Goal: Information Seeking & Learning: Learn about a topic

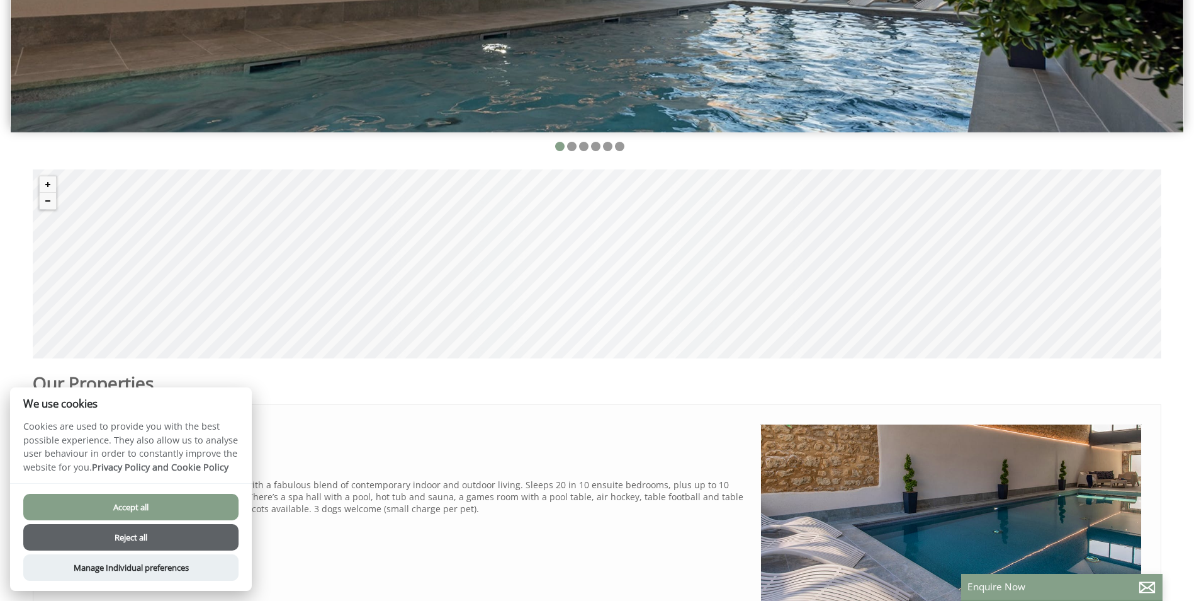
scroll to position [441, 0]
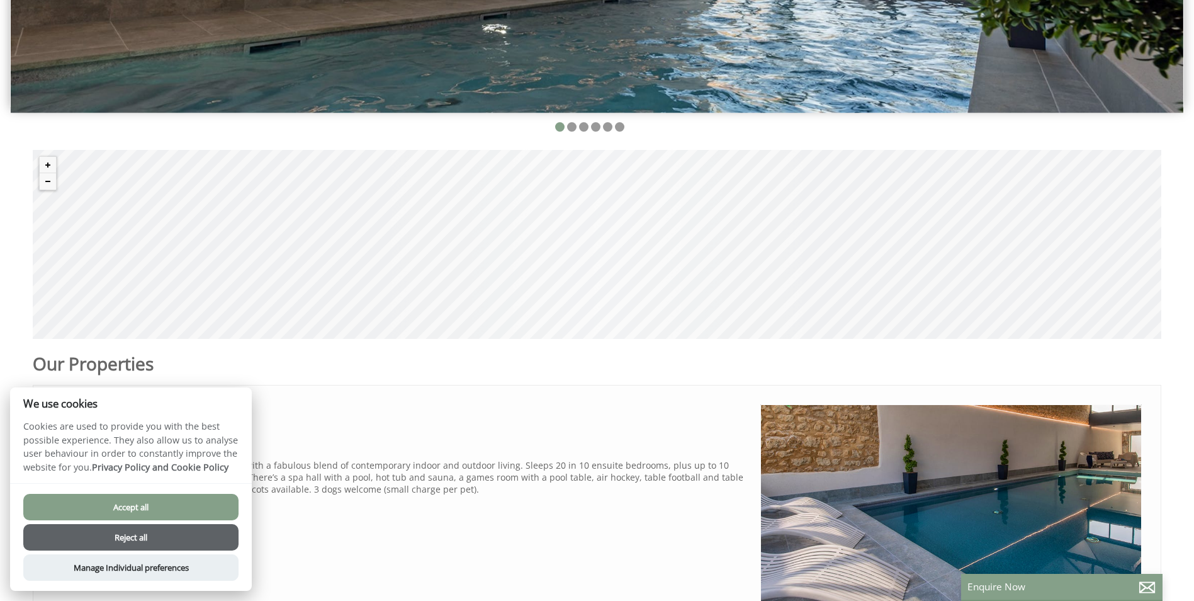
drag, startPoint x: 129, startPoint y: 535, endPoint x: 149, endPoint y: 528, distance: 21.5
click at [129, 535] on button "Reject all" at bounding box center [130, 537] width 215 height 26
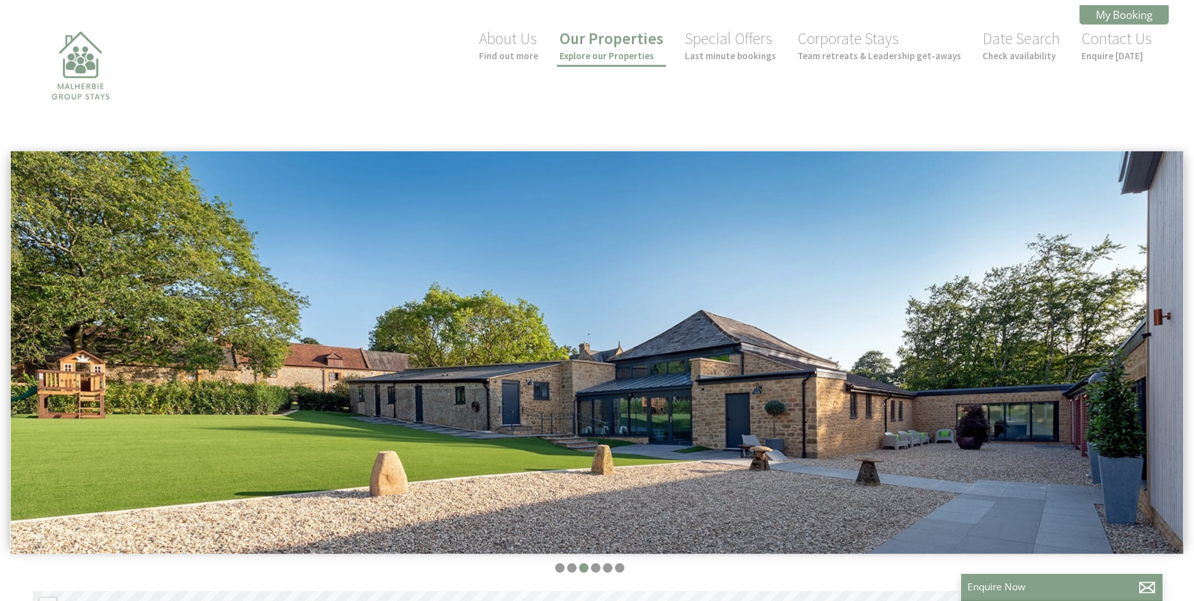
click at [626, 48] on link "Our Properties Explore our Properties" at bounding box center [612, 44] width 104 height 33
click at [632, 47] on link "Our Properties Explore our Properties" at bounding box center [612, 44] width 104 height 33
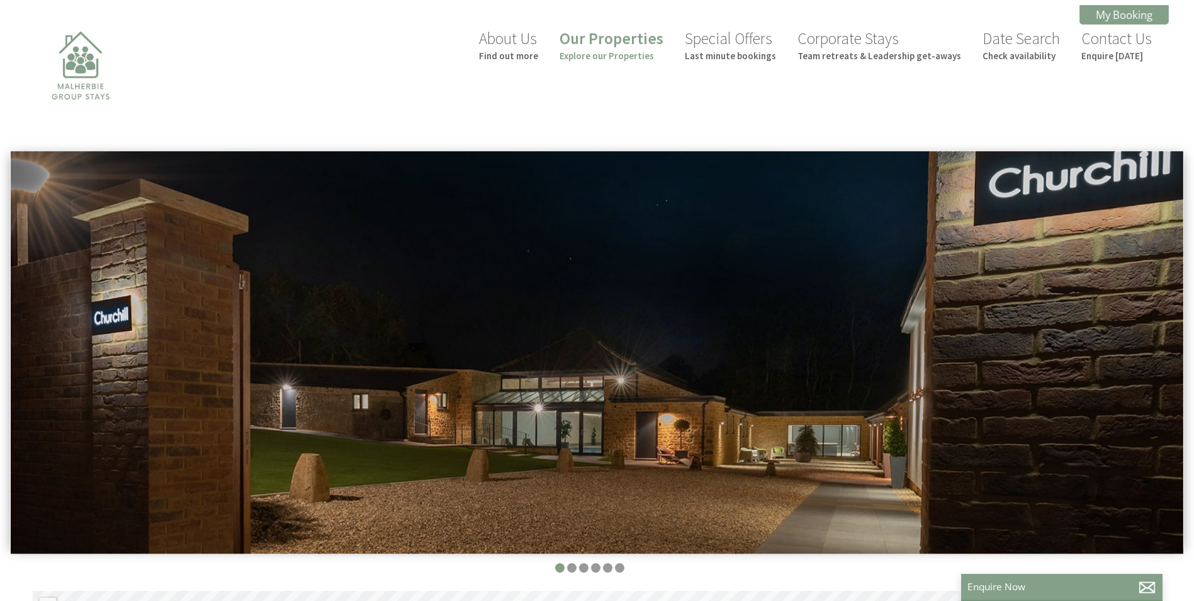
scroll to position [0, 11]
click at [1150, 351] on img at bounding box center [597, 352] width 1173 height 403
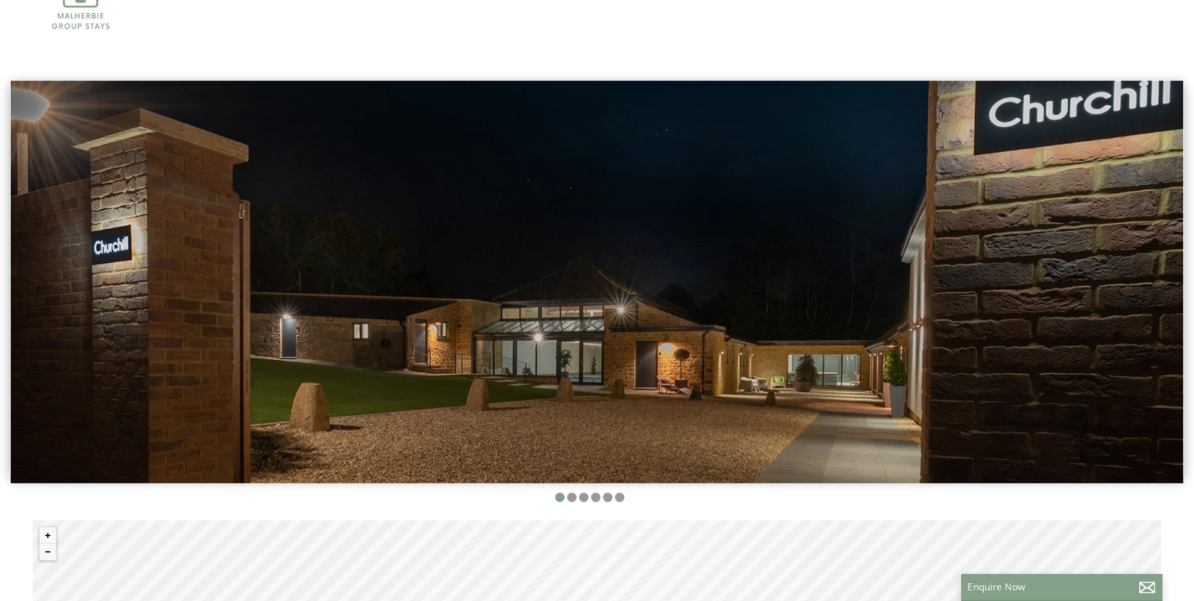
scroll to position [189, 0]
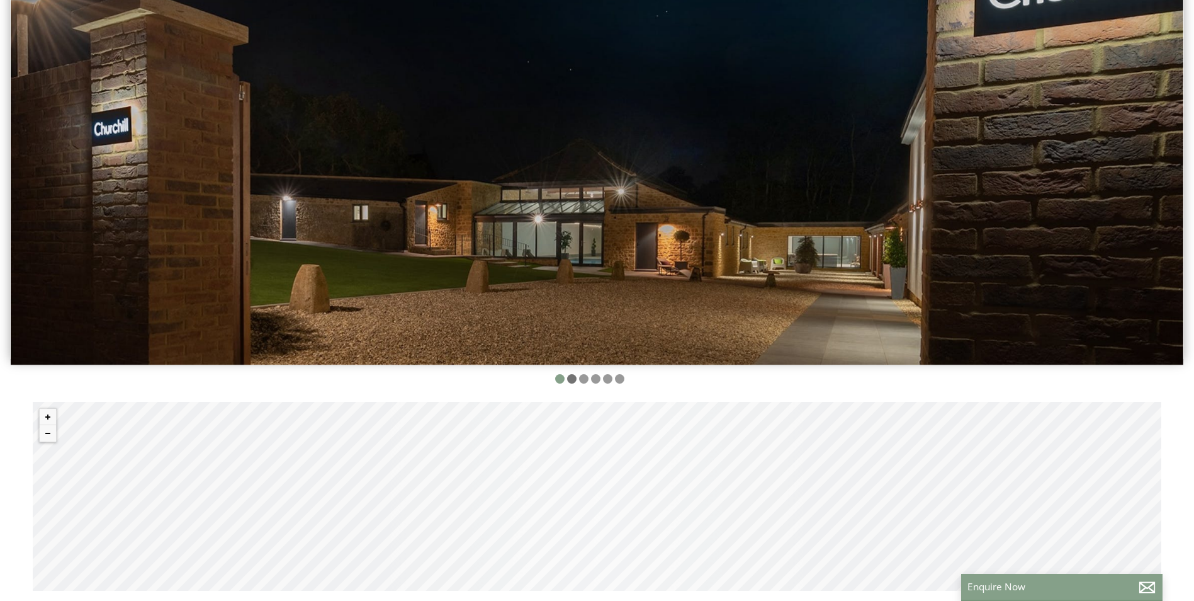
click at [570, 376] on li at bounding box center [571, 378] width 9 height 9
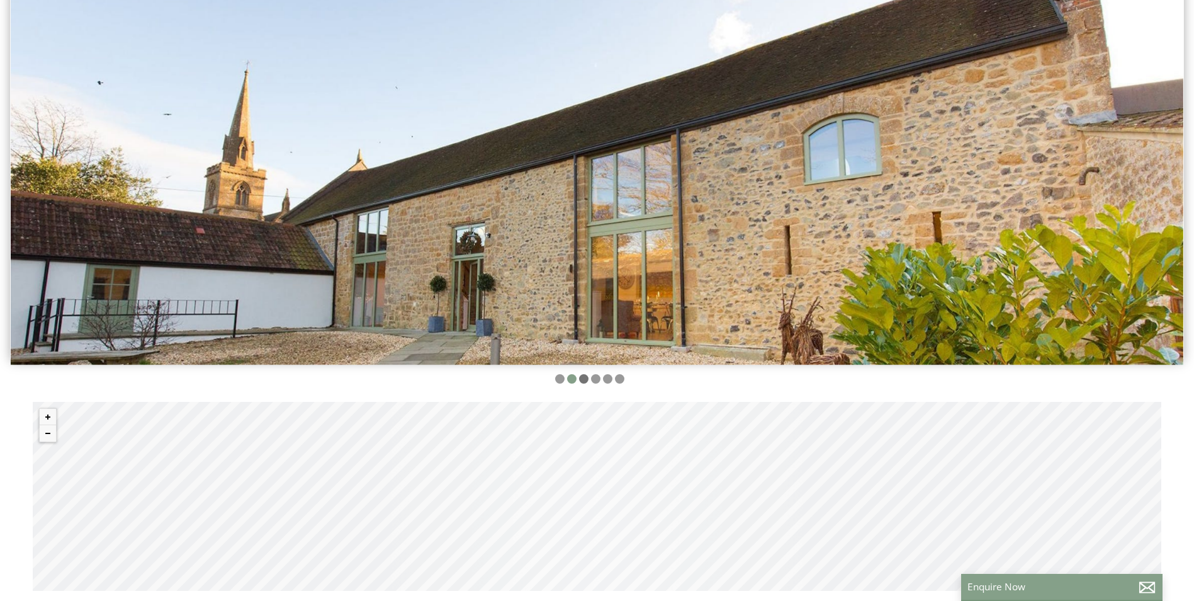
click at [582, 378] on li at bounding box center [583, 378] width 9 height 9
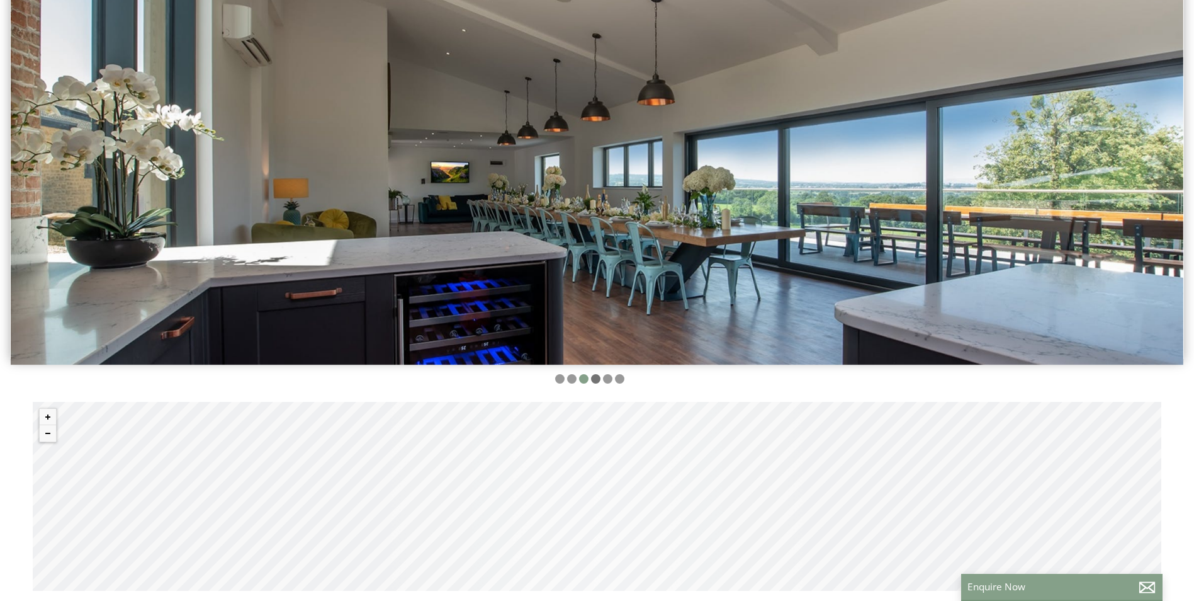
click at [594, 379] on li at bounding box center [595, 378] width 9 height 9
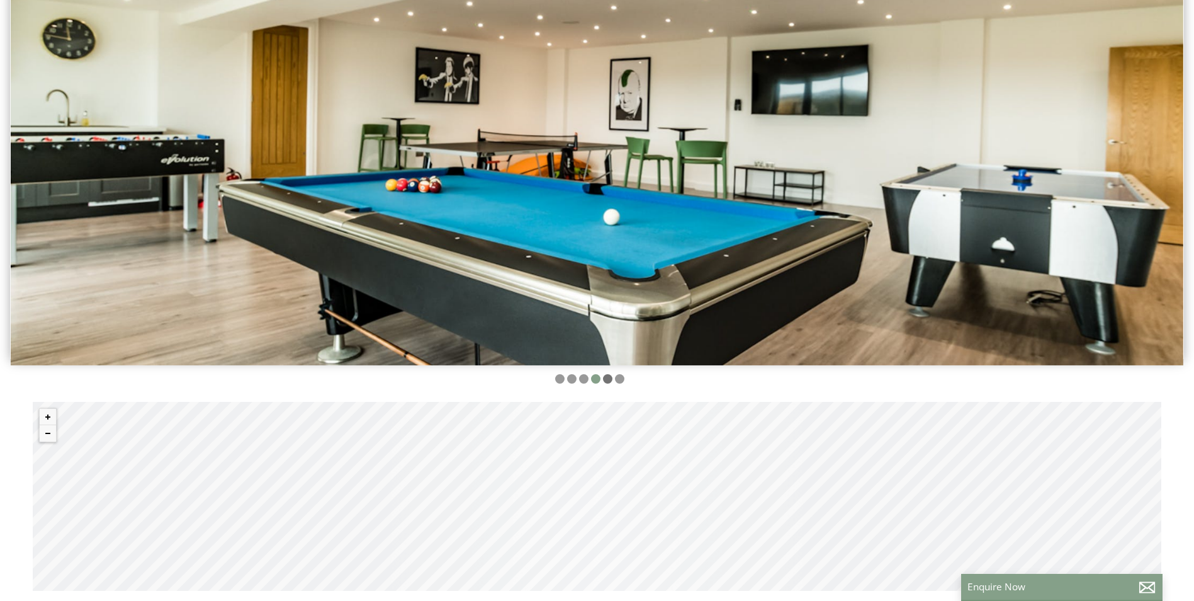
click at [606, 380] on li at bounding box center [607, 378] width 9 height 9
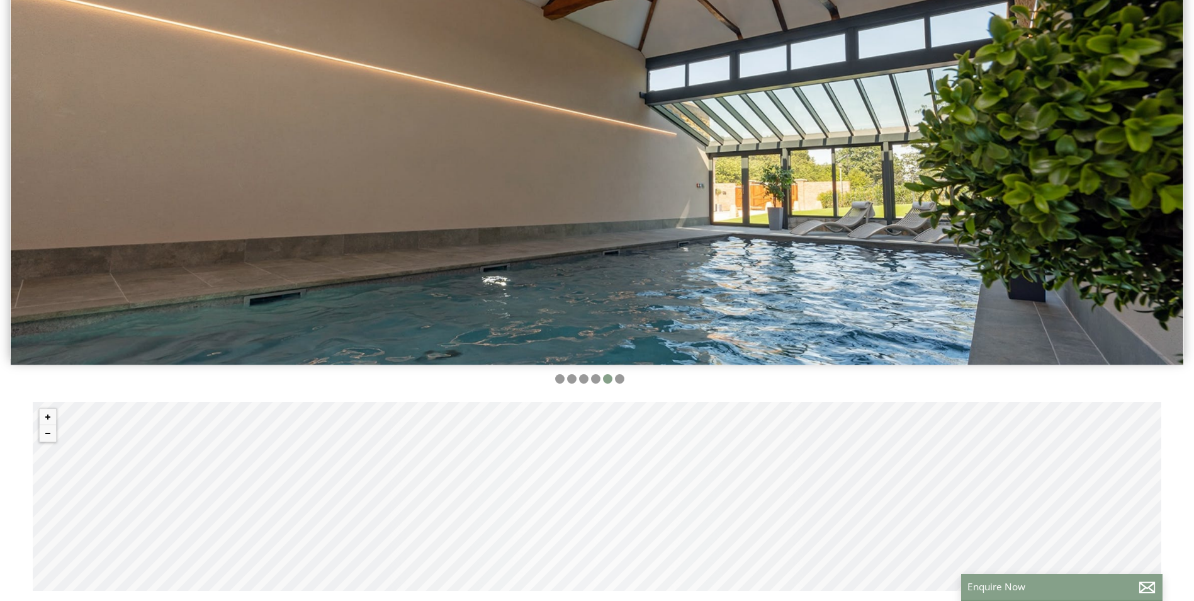
click at [624, 378] on ul at bounding box center [590, 380] width 1144 height 12
click at [621, 381] on li at bounding box center [619, 378] width 9 height 9
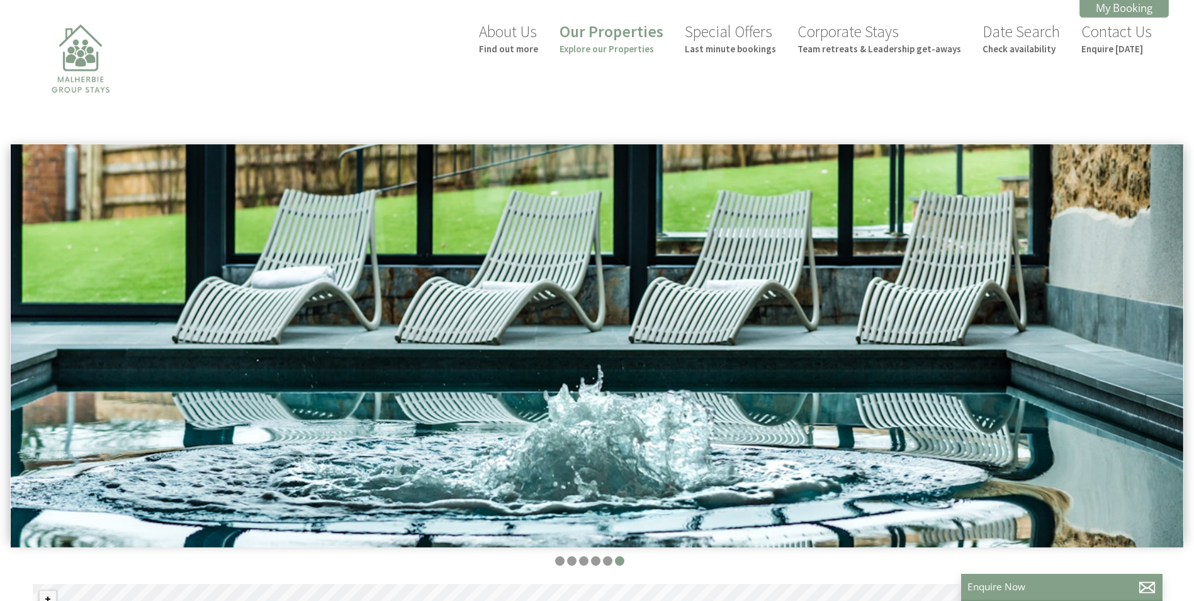
scroll to position [0, 0]
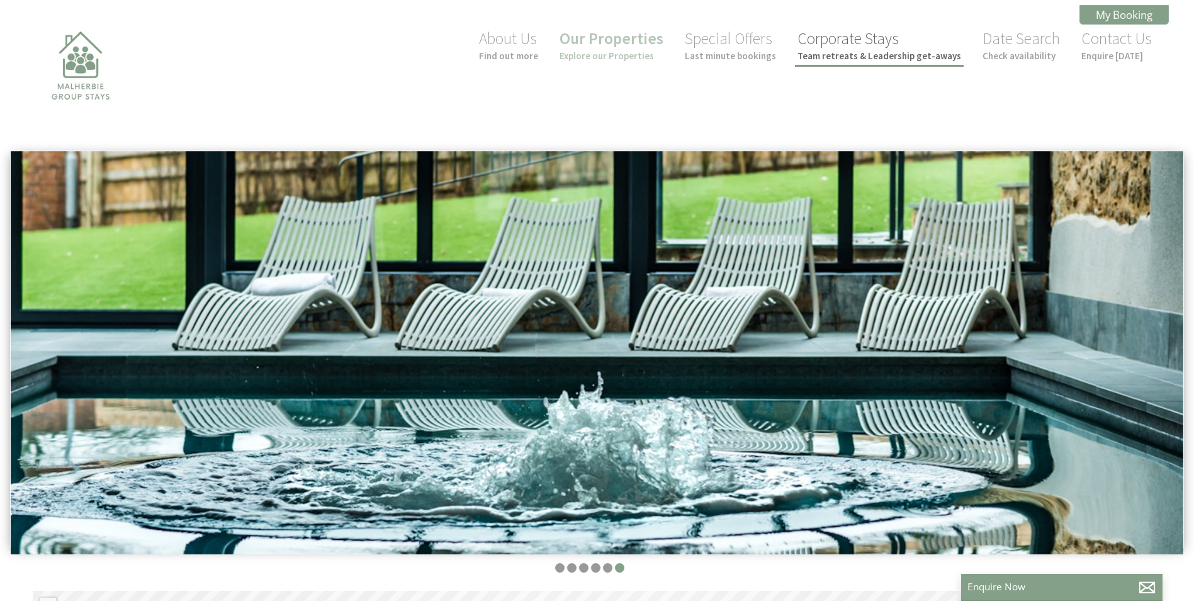
click at [883, 47] on link "Corporate Stays Team retreats & Leadership get-aways" at bounding box center [880, 44] width 164 height 33
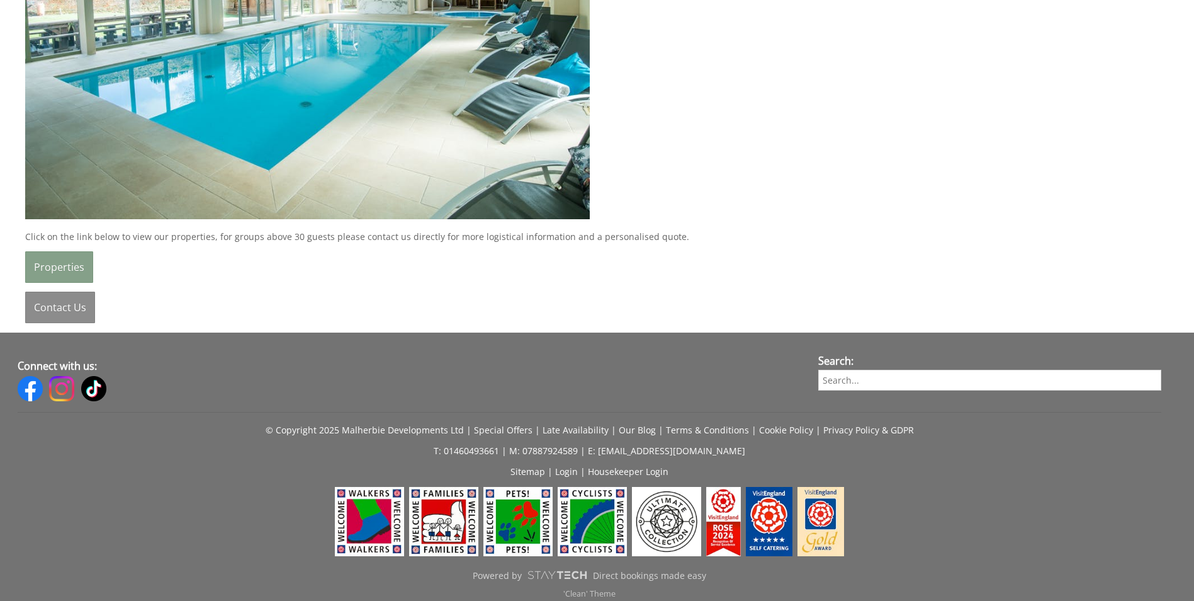
scroll to position [2211, 0]
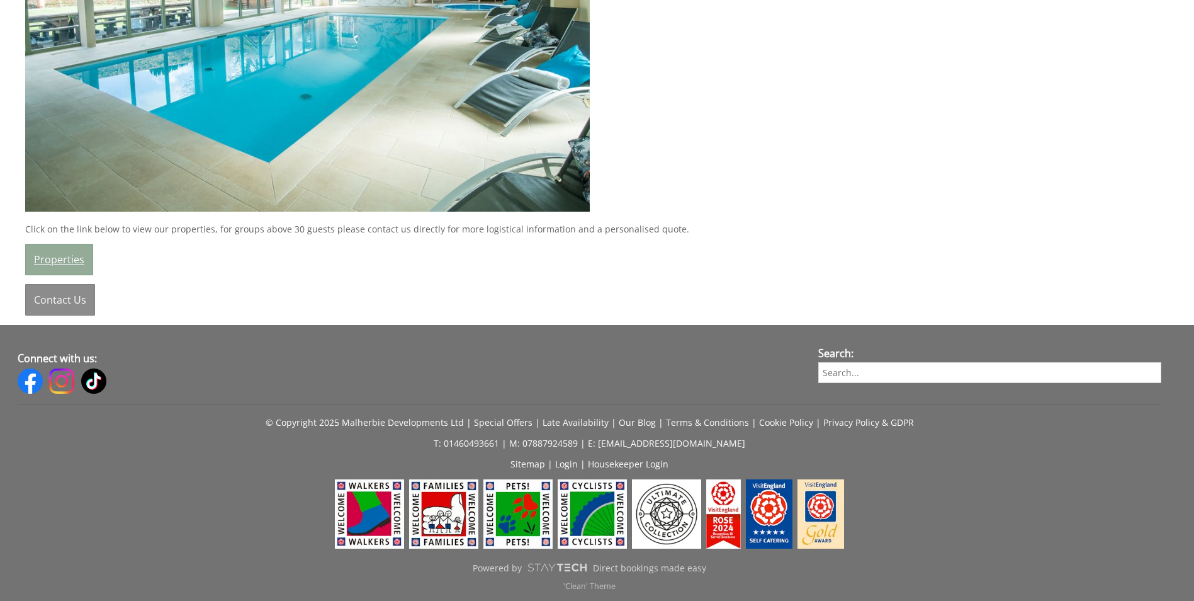
click at [67, 251] on link "Properties" at bounding box center [59, 259] width 68 height 31
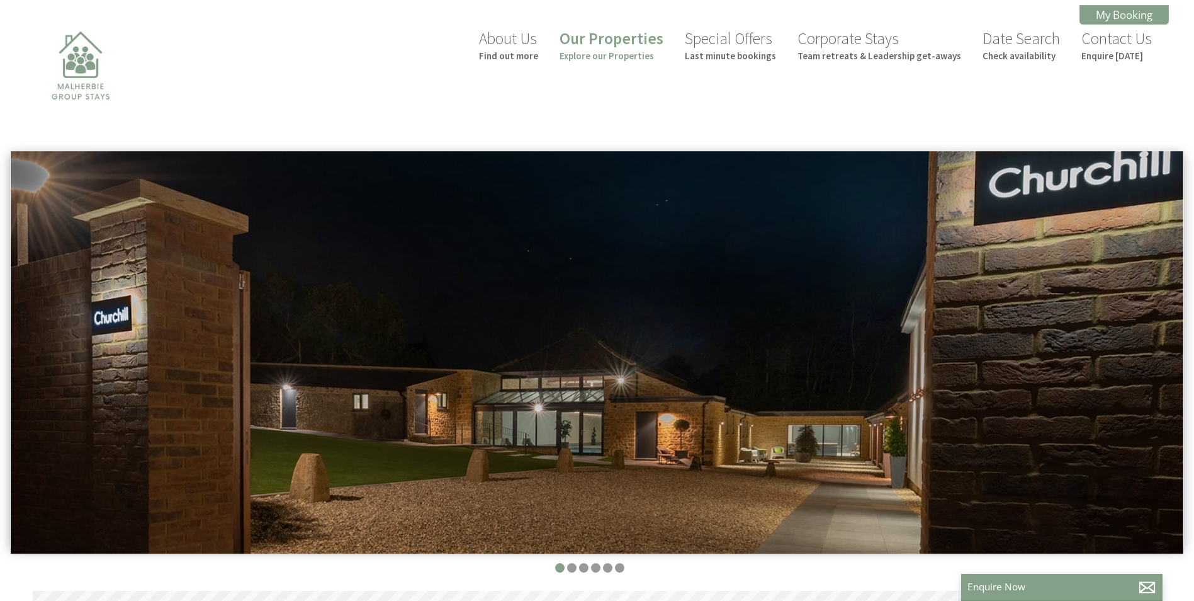
scroll to position [0, 11]
click at [523, 50] on small "Find out more" at bounding box center [508, 56] width 59 height 12
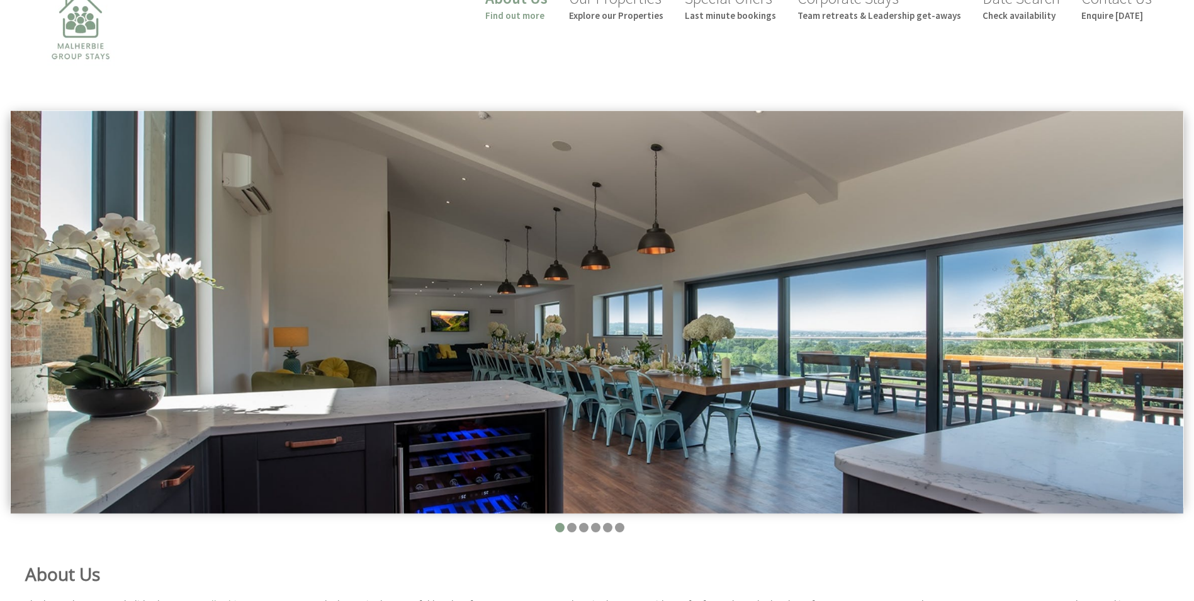
scroll to position [63, 0]
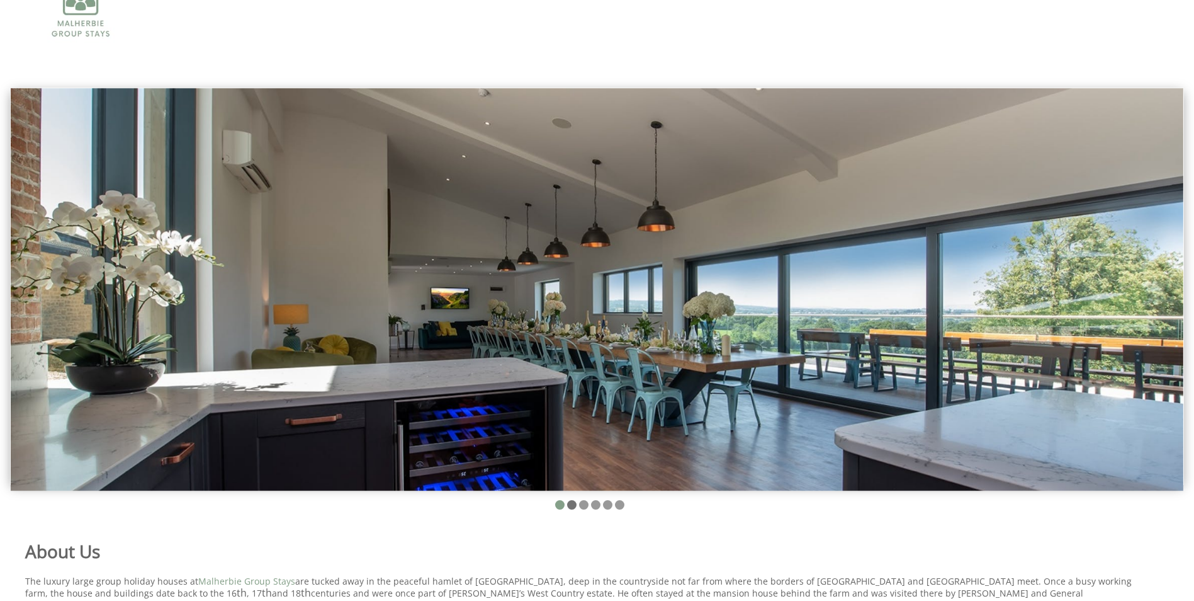
click at [572, 507] on li at bounding box center [571, 504] width 9 height 9
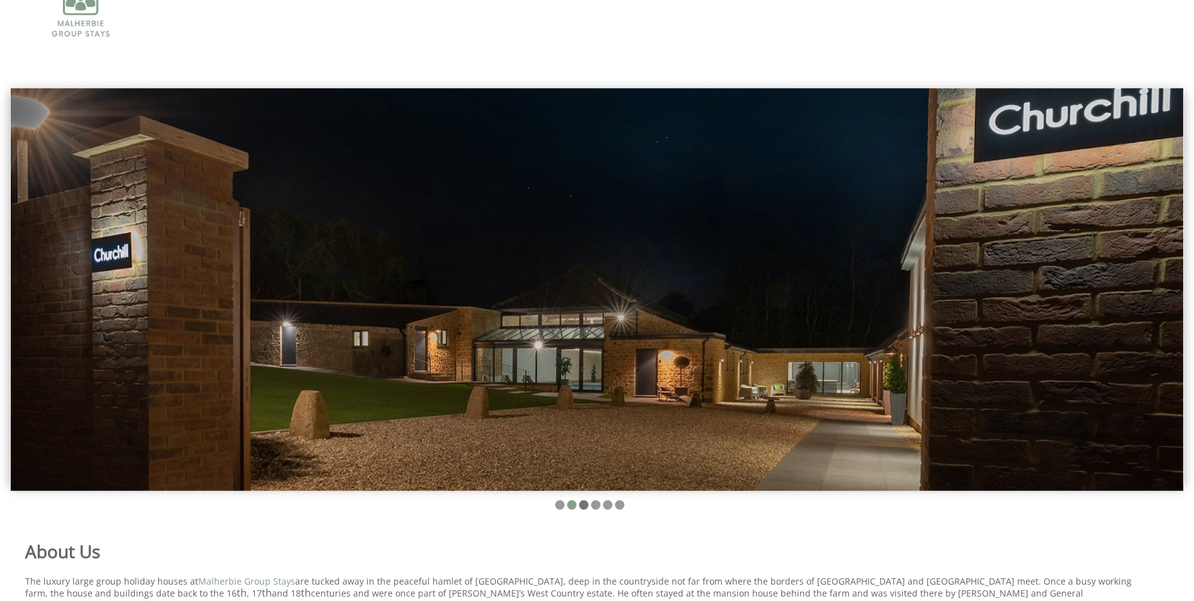
click at [582, 509] on li at bounding box center [583, 504] width 9 height 9
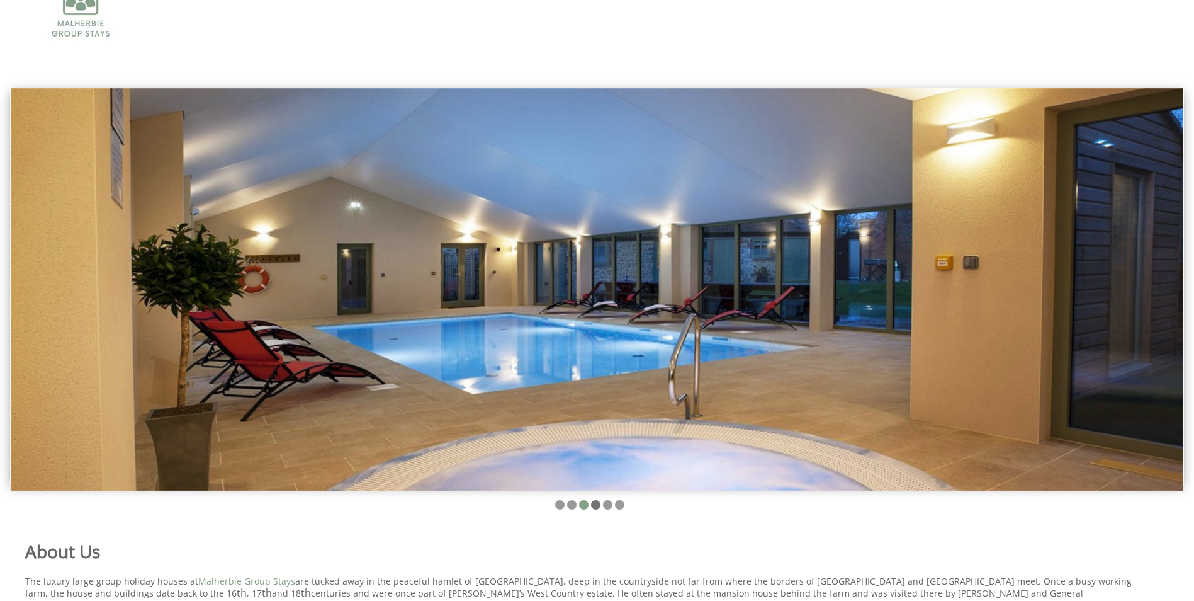
click at [596, 505] on li at bounding box center [595, 504] width 9 height 9
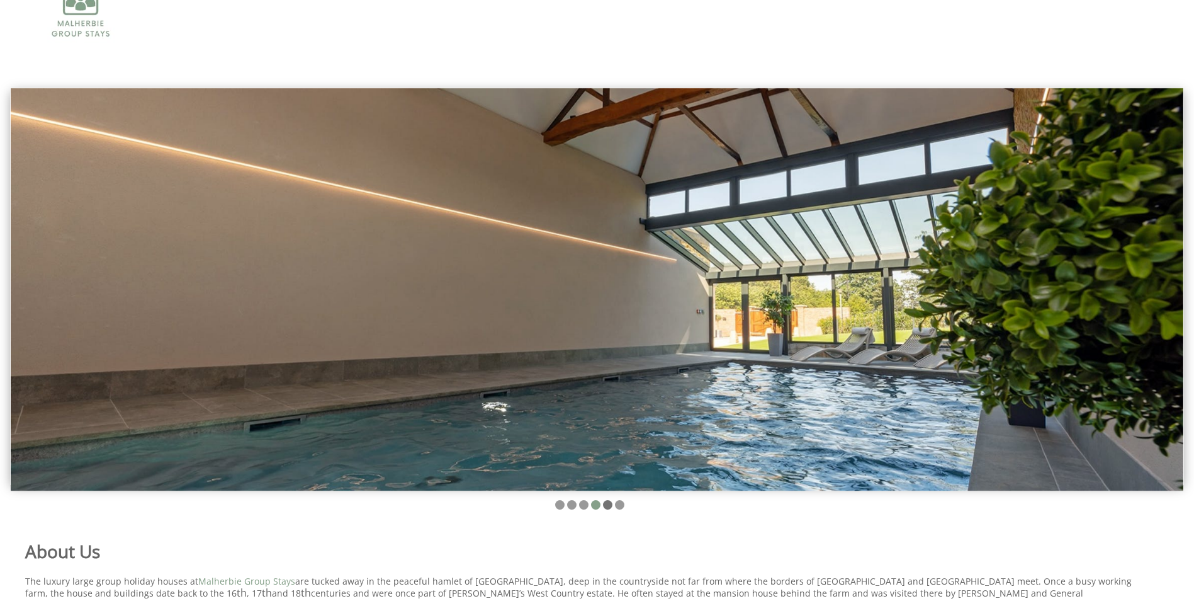
click at [606, 506] on li at bounding box center [607, 504] width 9 height 9
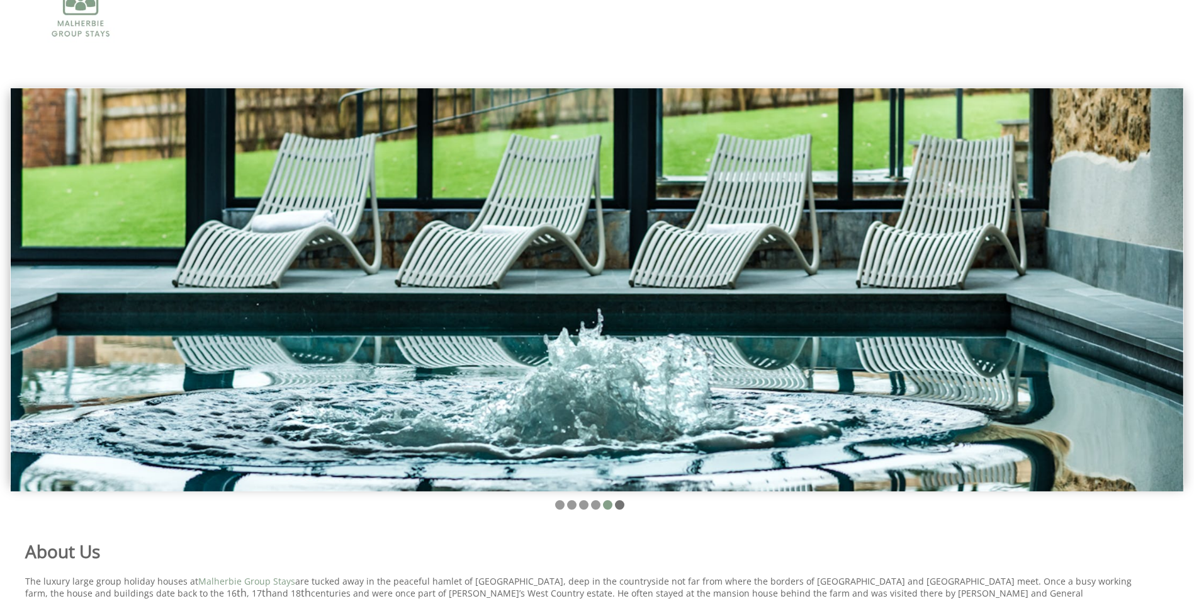
click at [621, 507] on li at bounding box center [619, 504] width 9 height 9
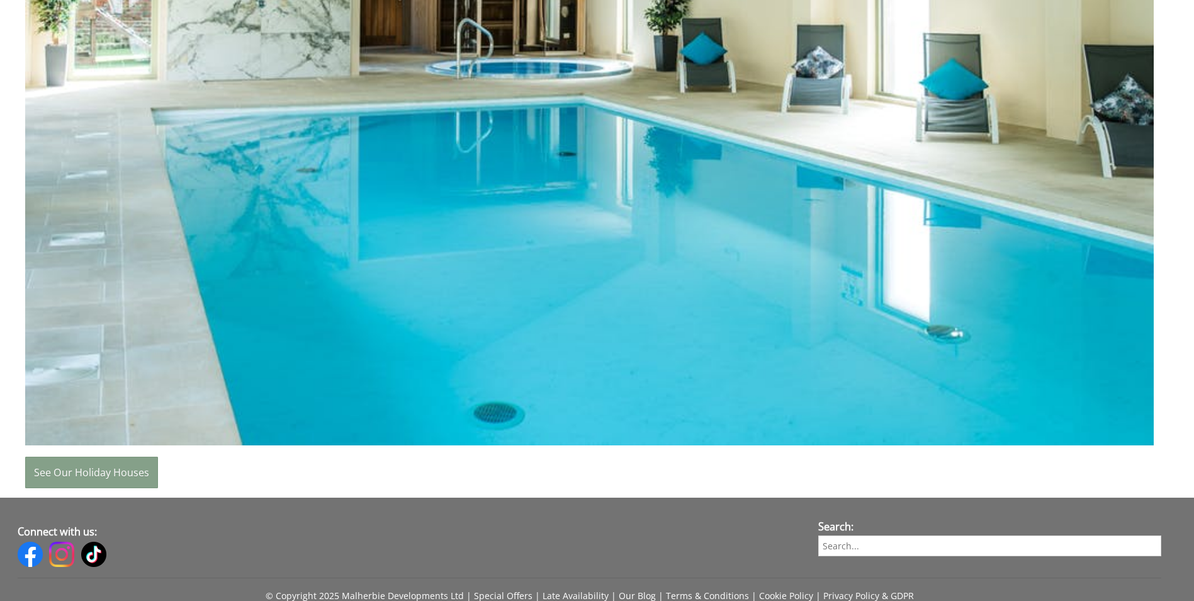
scroll to position [1133, 0]
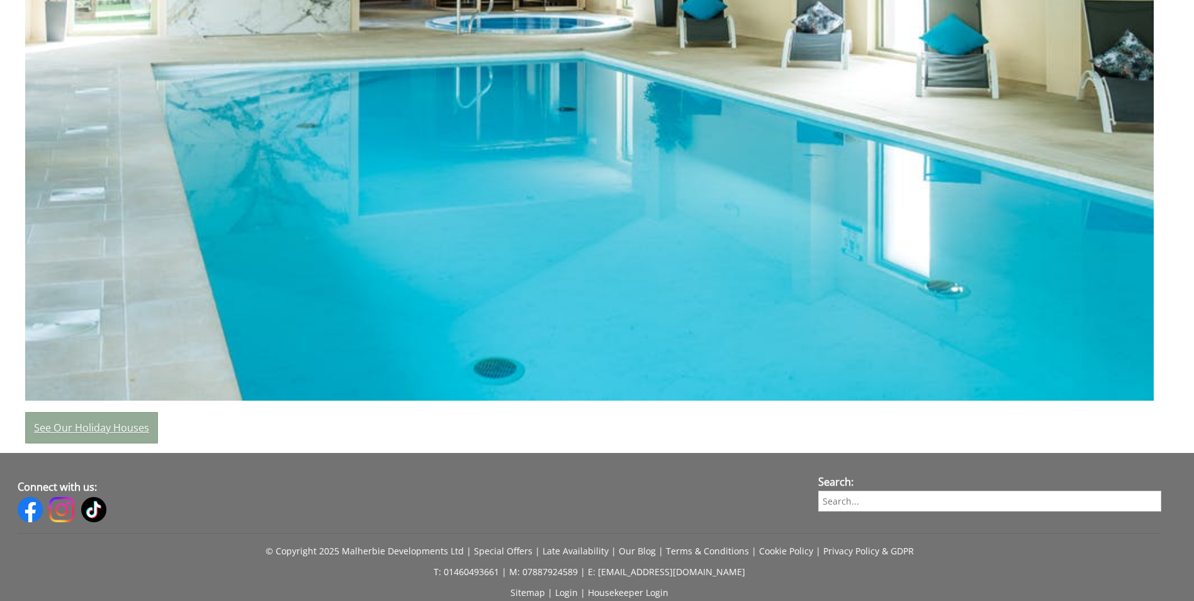
click at [90, 427] on link "See Our Holiday Houses" at bounding box center [91, 427] width 133 height 31
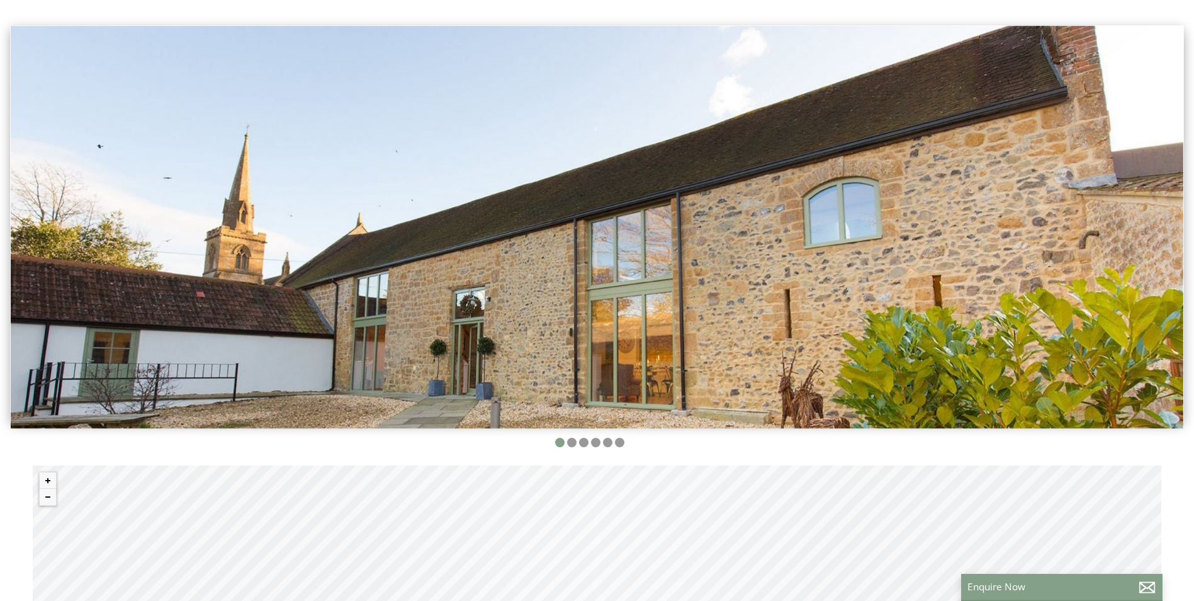
scroll to position [126, 0]
click at [572, 444] on li at bounding box center [571, 441] width 9 height 9
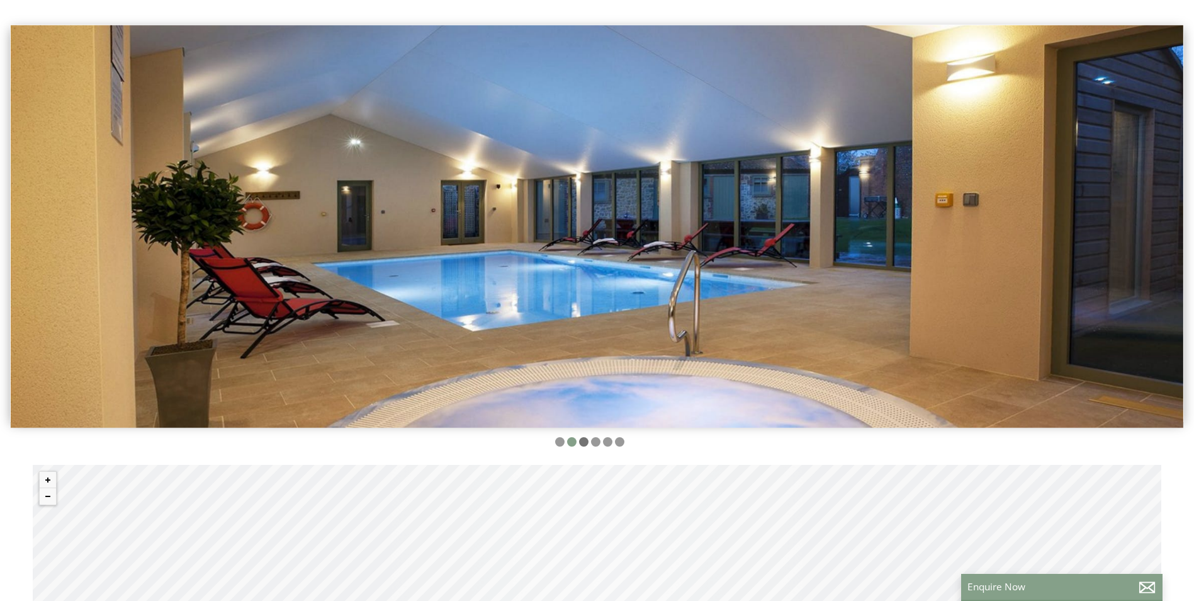
click at [585, 443] on li at bounding box center [583, 441] width 9 height 9
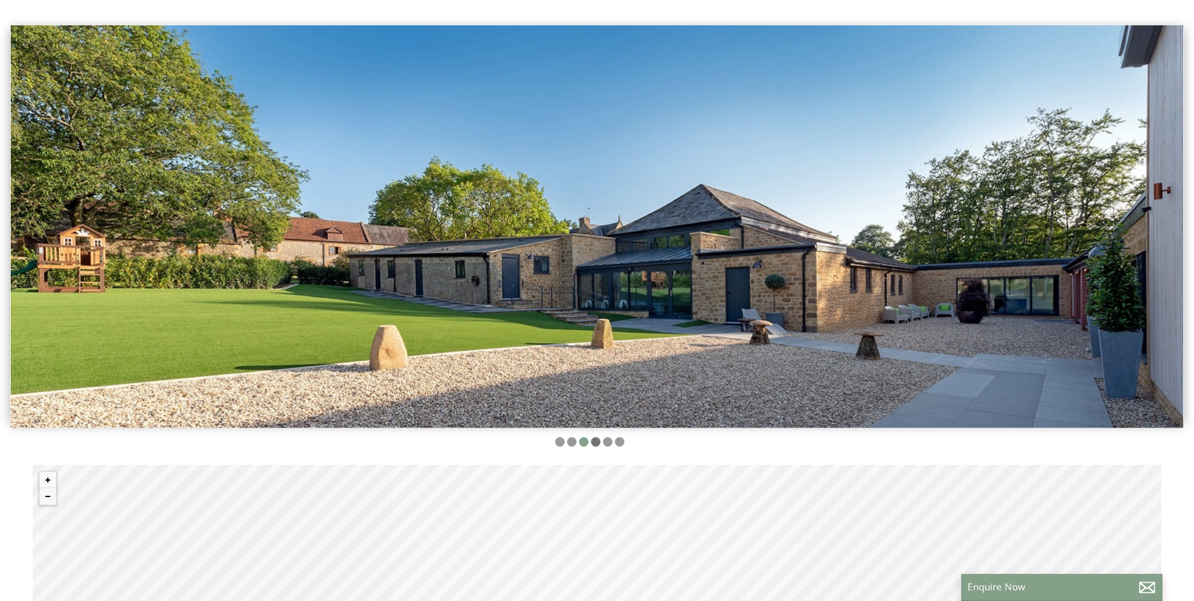
click at [591, 443] on li at bounding box center [595, 441] width 9 height 9
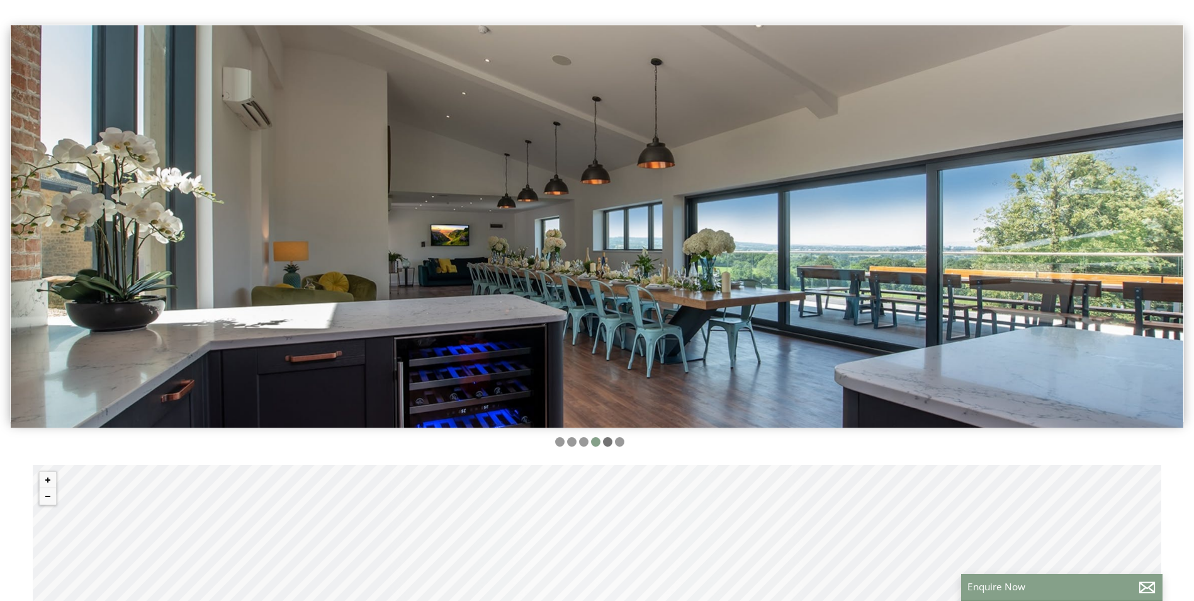
click at [608, 444] on li at bounding box center [607, 441] width 9 height 9
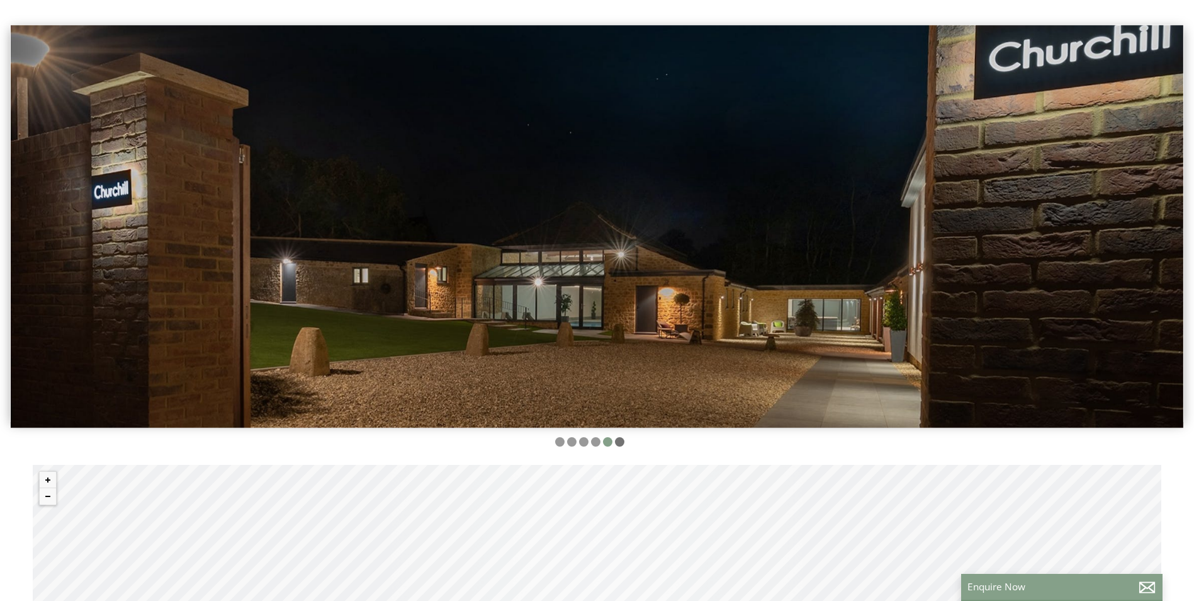
click at [621, 444] on li at bounding box center [619, 441] width 9 height 9
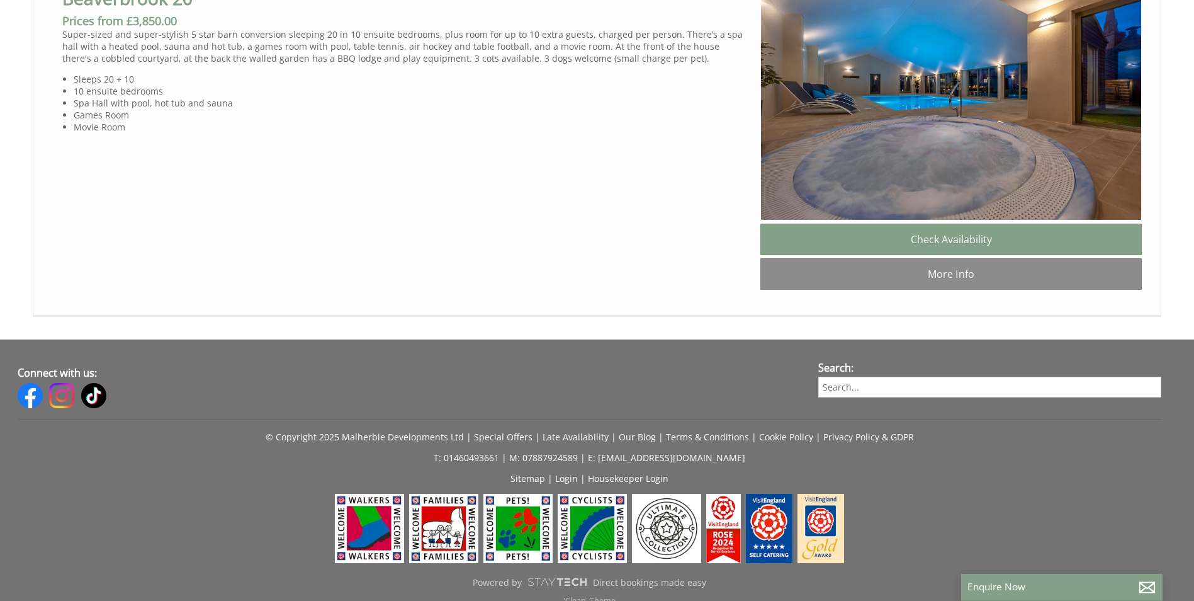
scroll to position [1289, 0]
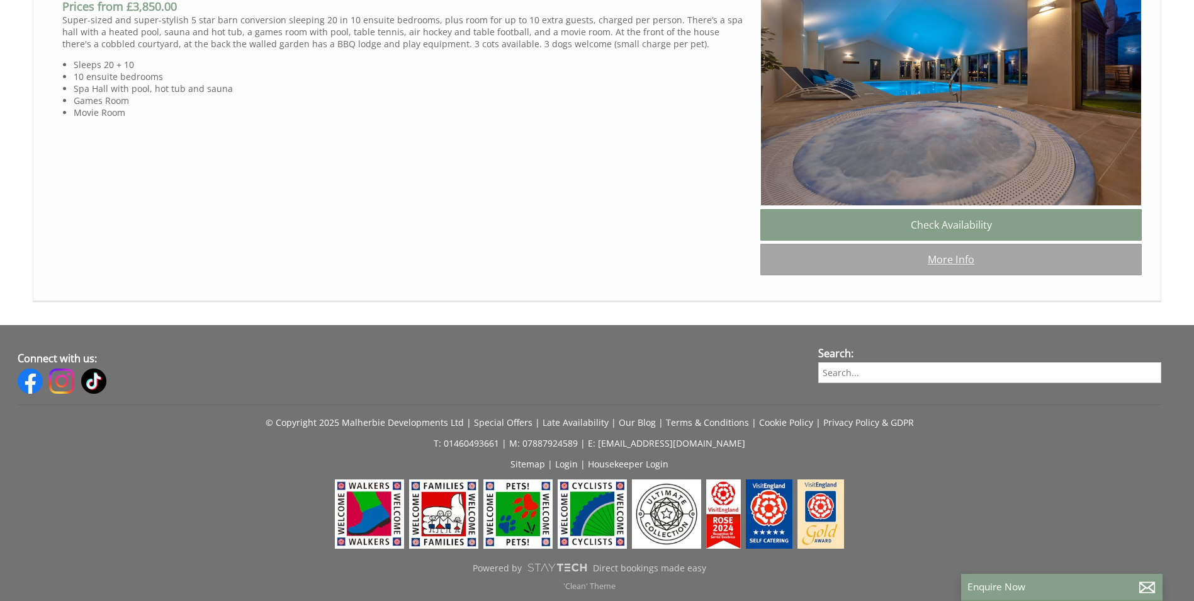
click at [952, 263] on link "More Info" at bounding box center [950, 259] width 381 height 31
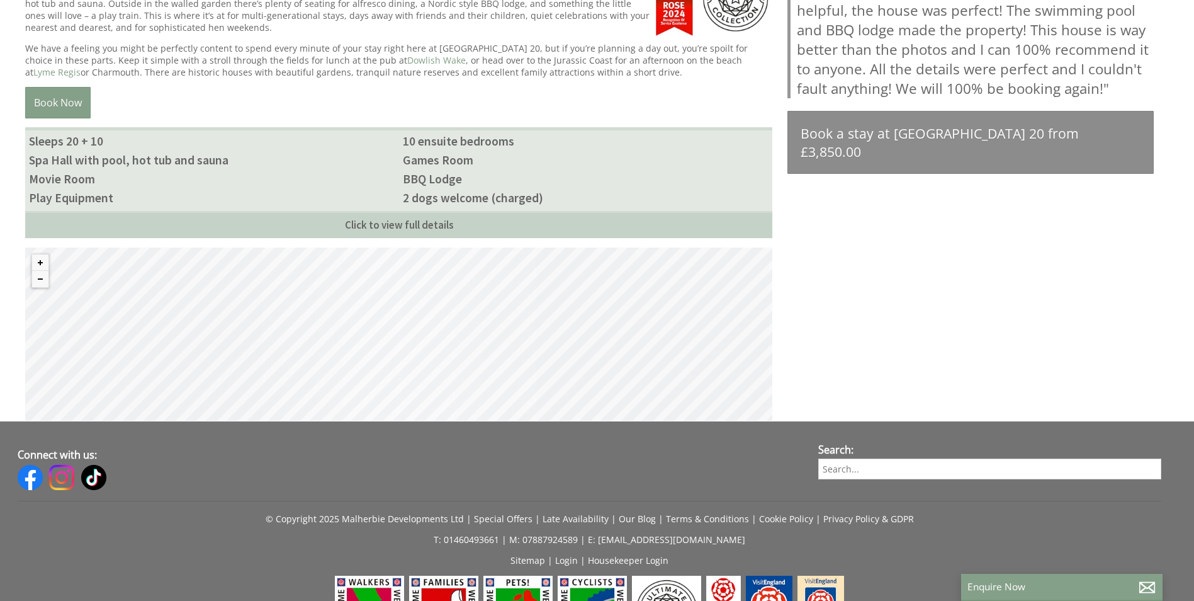
scroll to position [755, 0]
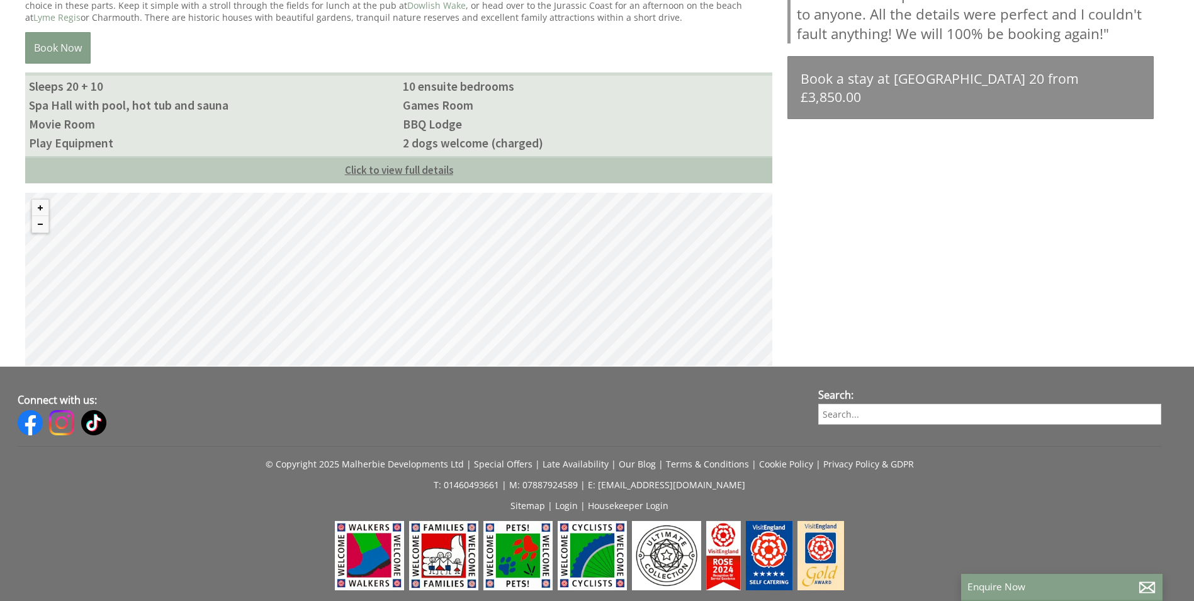
click at [395, 172] on link "Click to view full details" at bounding box center [398, 169] width 747 height 27
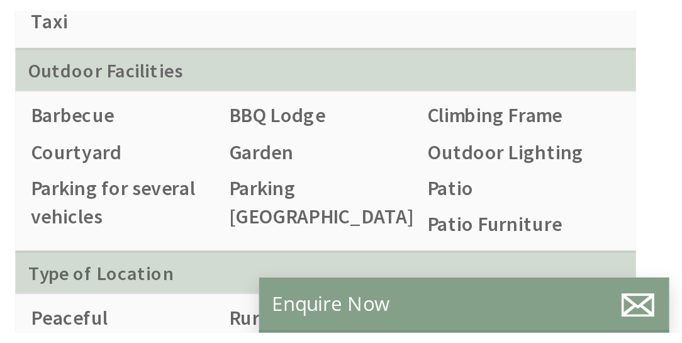
scroll to position [1868, 0]
